Goal: Task Accomplishment & Management: Use online tool/utility

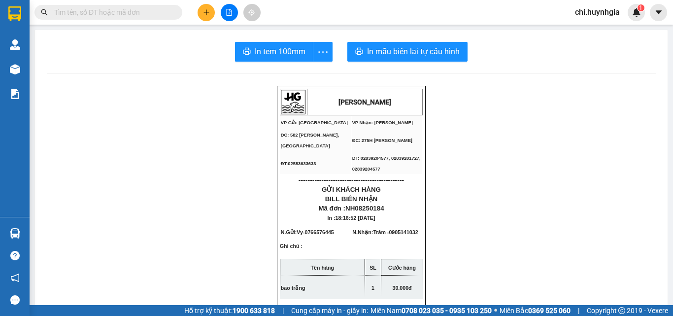
click at [208, 12] on icon "plus" at bounding box center [206, 12] width 7 height 7
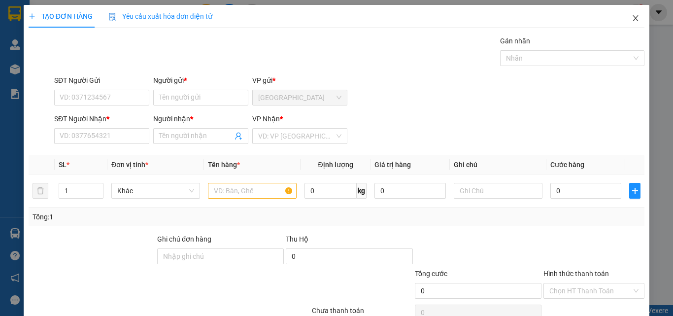
click at [632, 18] on icon "close" at bounding box center [636, 18] width 8 height 8
click at [630, 16] on div "1" at bounding box center [636, 12] width 17 height 17
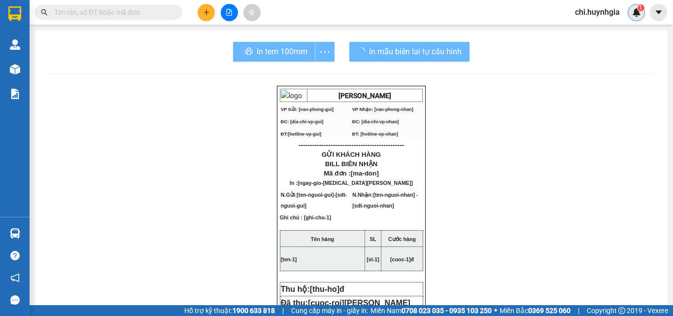
click at [630, 15] on body "Kết quả tìm kiếm ( 0 ) Bộ lọc No Data chi.huynhgia 1 Quản [PERSON_NAME] hàng mớ…" at bounding box center [336, 158] width 673 height 316
click at [673, 0] on div at bounding box center [673, 0] width 0 height 0
click at [673, 15] on div "Thông báo Thông báo của bạn Tính năng mới Chưa có thông báo mới" at bounding box center [673, 158] width 0 height 316
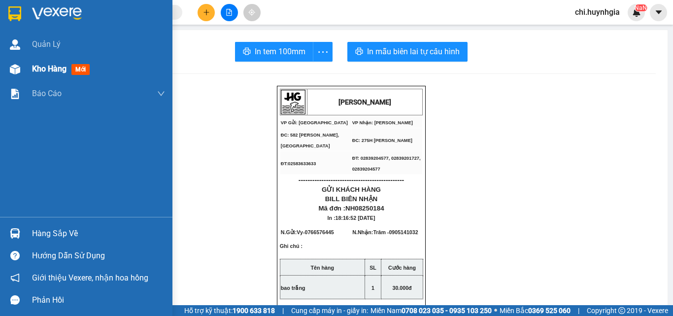
click at [16, 69] on img at bounding box center [15, 69] width 10 height 10
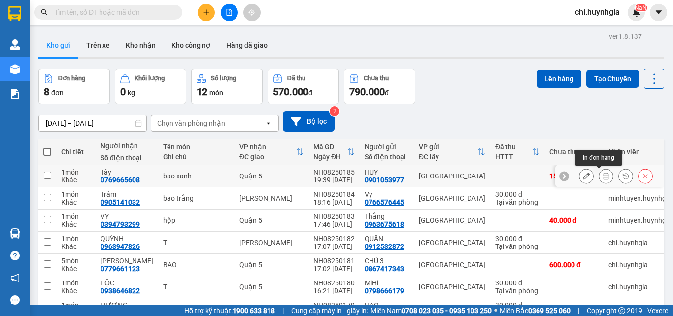
click at [603, 174] on icon at bounding box center [606, 176] width 7 height 7
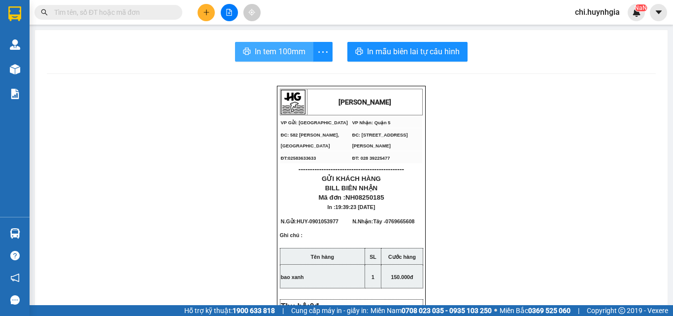
click at [275, 53] on span "In tem 100mm" at bounding box center [280, 51] width 51 height 12
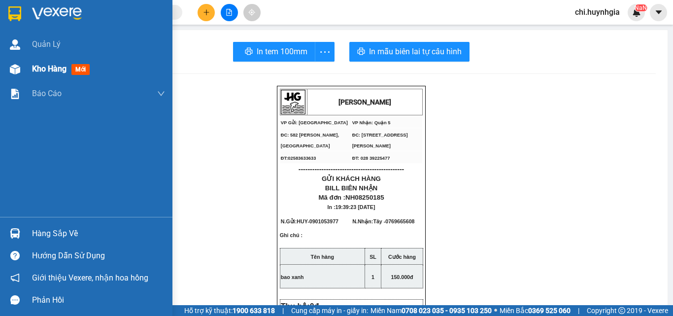
click at [33, 69] on span "Kho hàng" at bounding box center [49, 68] width 35 height 9
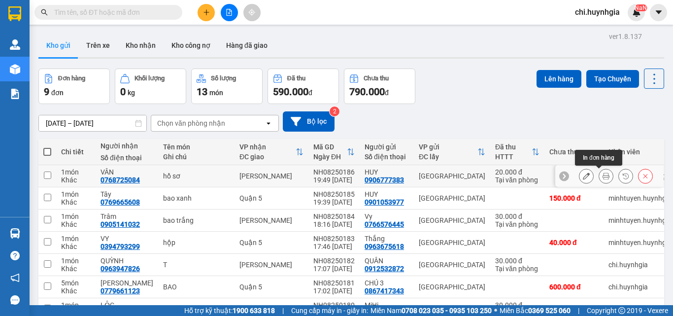
click at [603, 175] on icon at bounding box center [606, 176] width 7 height 7
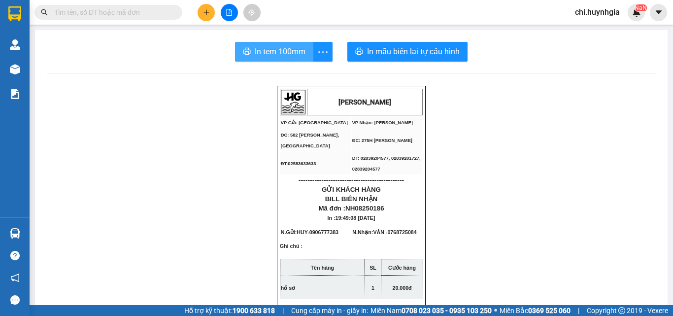
click at [277, 54] on span "In tem 100mm" at bounding box center [280, 51] width 51 height 12
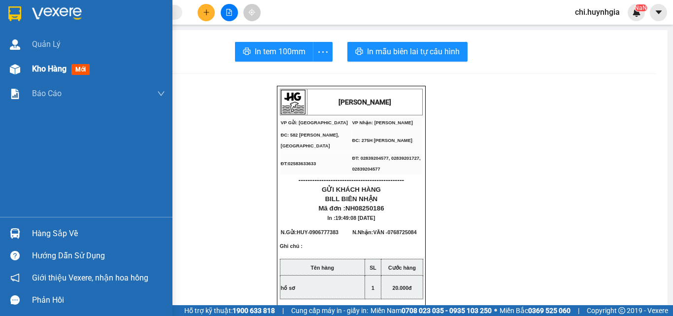
click at [40, 69] on span "Kho hàng" at bounding box center [49, 68] width 35 height 9
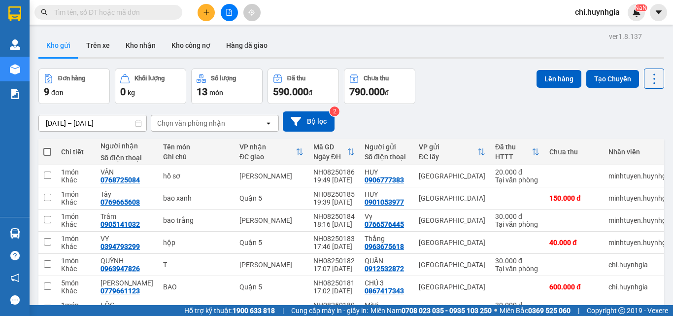
click at [47, 152] on span at bounding box center [47, 152] width 8 height 8
click at [47, 147] on input "checkbox" at bounding box center [47, 147] width 0 height 0
checkbox input "true"
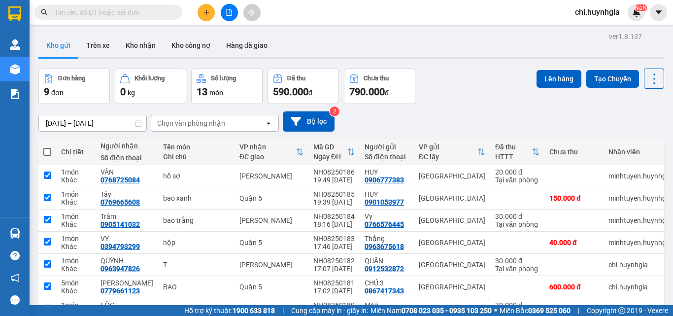
checkbox input "true"
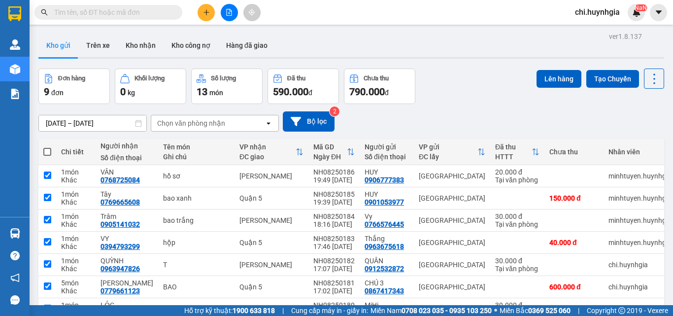
checkbox input "true"
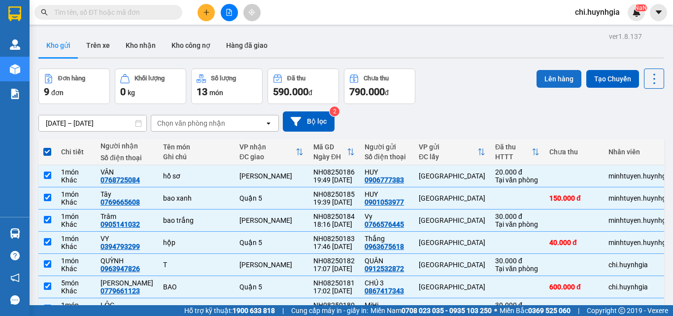
click at [546, 76] on button "Lên hàng" at bounding box center [559, 79] width 45 height 18
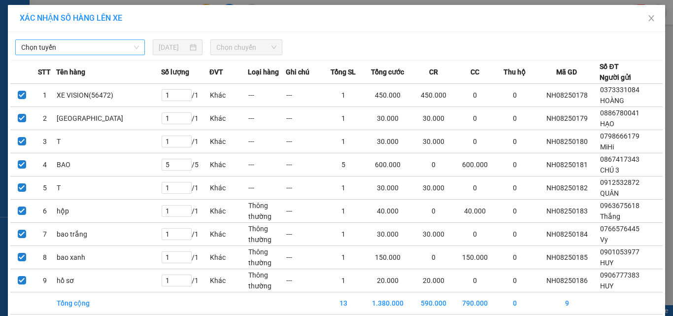
click at [94, 48] on span "Chọn tuyến" at bounding box center [80, 47] width 118 height 15
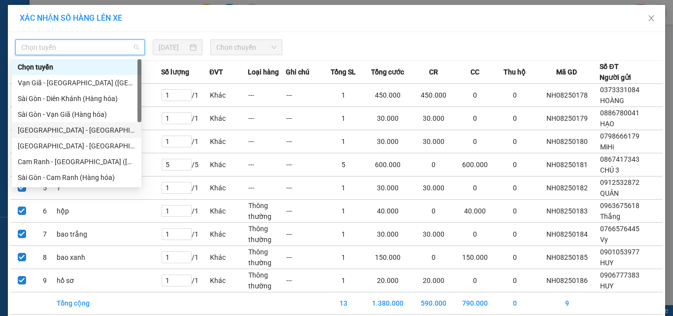
click at [62, 129] on div "[GEOGRAPHIC_DATA] - [GEOGRAPHIC_DATA] (Hàng hóa)" at bounding box center [77, 130] width 118 height 11
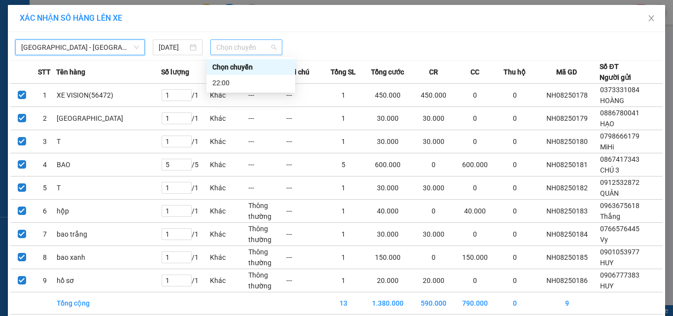
click at [250, 48] on span "Chọn chuyến" at bounding box center [246, 47] width 61 height 15
click at [238, 87] on div "22:00" at bounding box center [250, 82] width 77 height 11
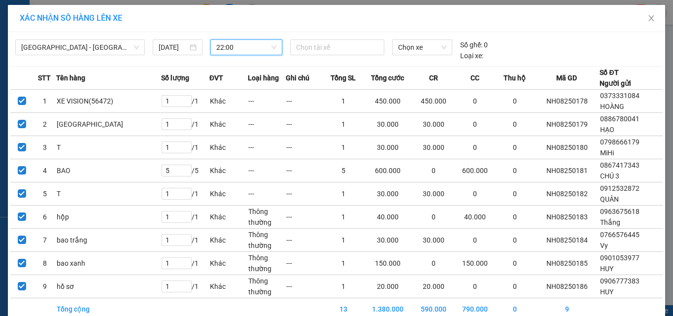
scroll to position [49, 0]
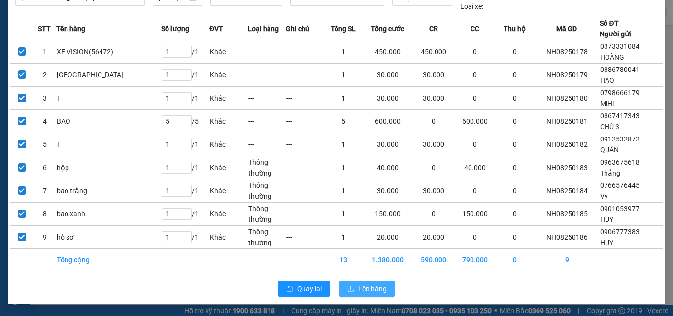
click at [354, 292] on button "Lên hàng" at bounding box center [367, 289] width 55 height 16
